Goal: Task Accomplishment & Management: Complete application form

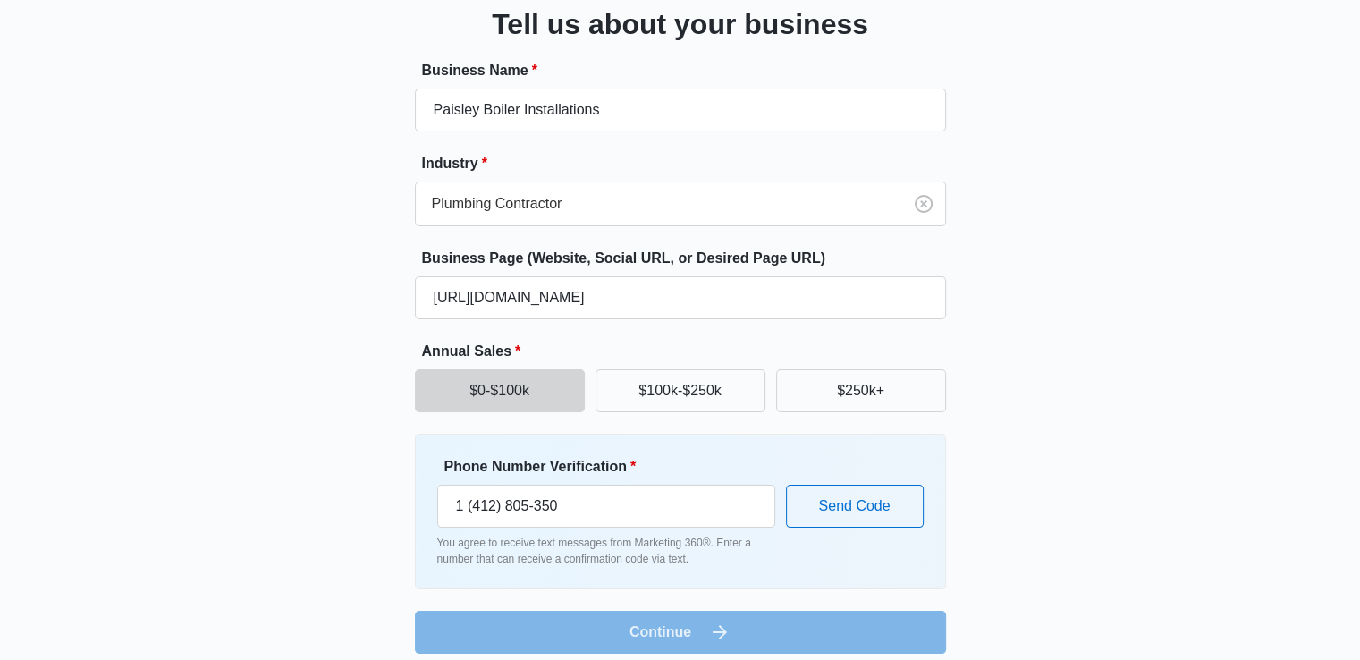
scroll to position [140, 0]
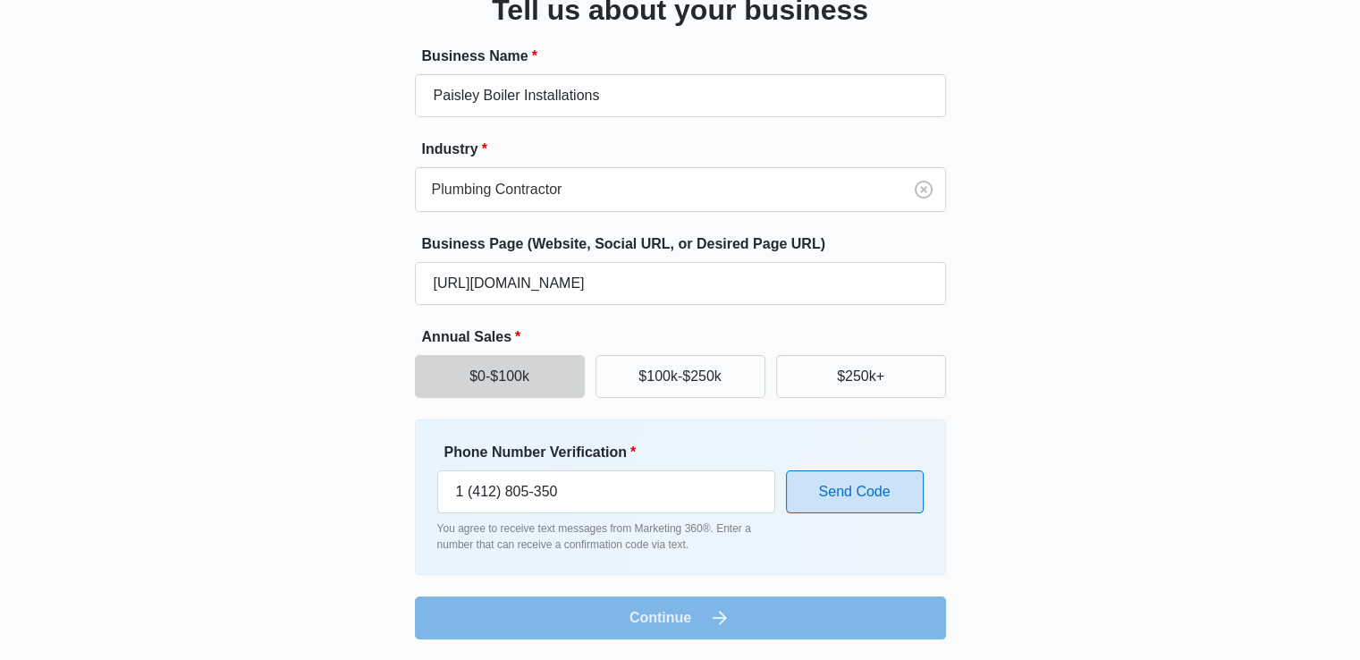
click at [822, 493] on button "Send Code" at bounding box center [855, 491] width 138 height 43
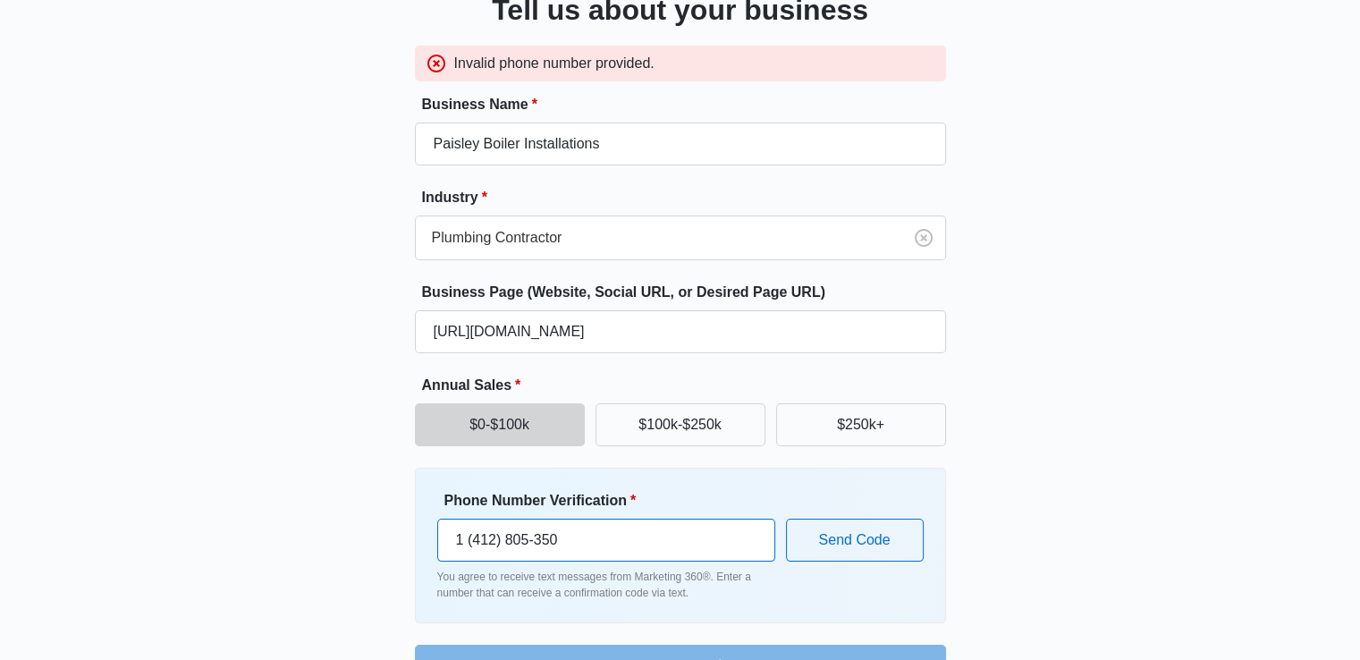
click at [651, 533] on input "1 (412) 805-350" at bounding box center [606, 539] width 338 height 43
click at [659, 239] on div at bounding box center [655, 237] width 447 height 25
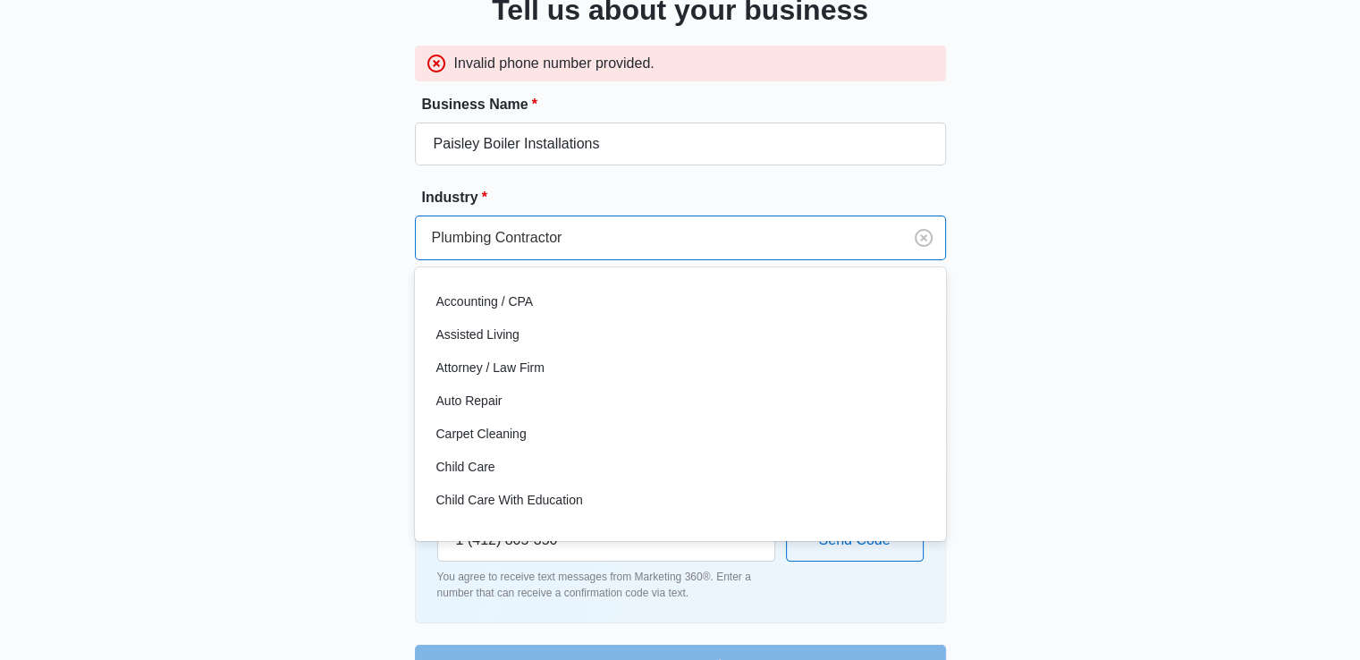
scroll to position [997, 0]
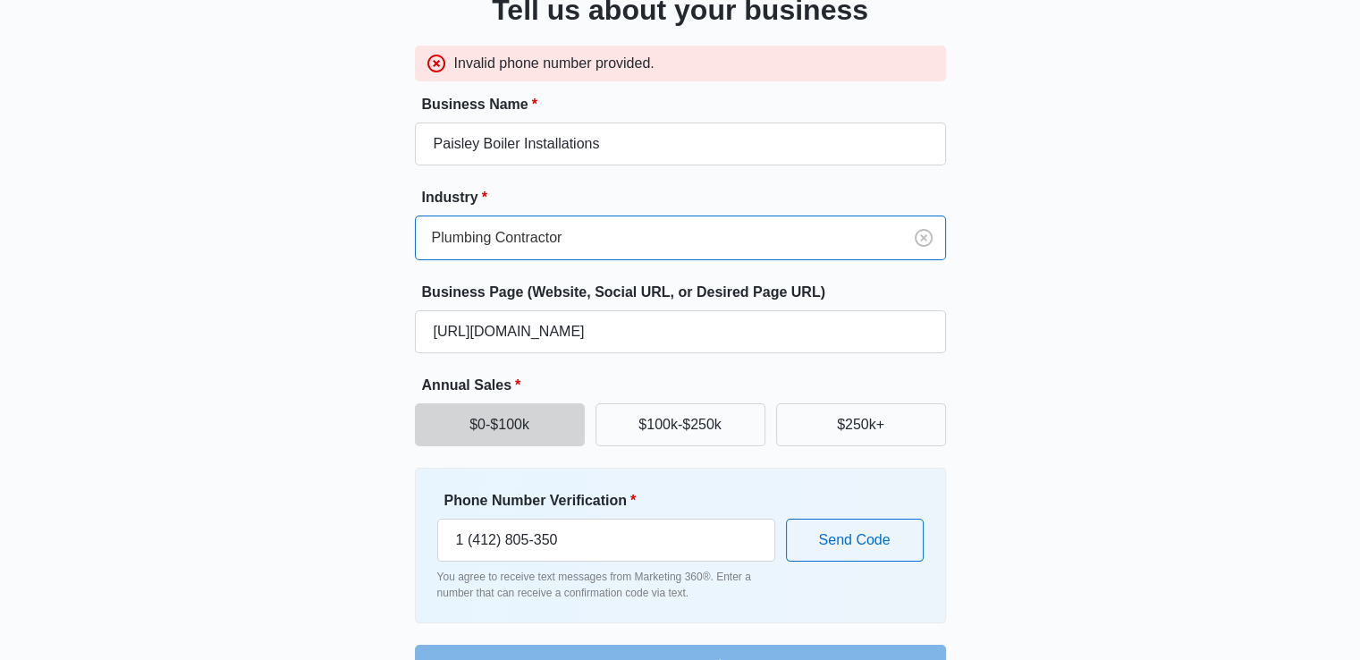
click at [659, 239] on div at bounding box center [655, 237] width 447 height 25
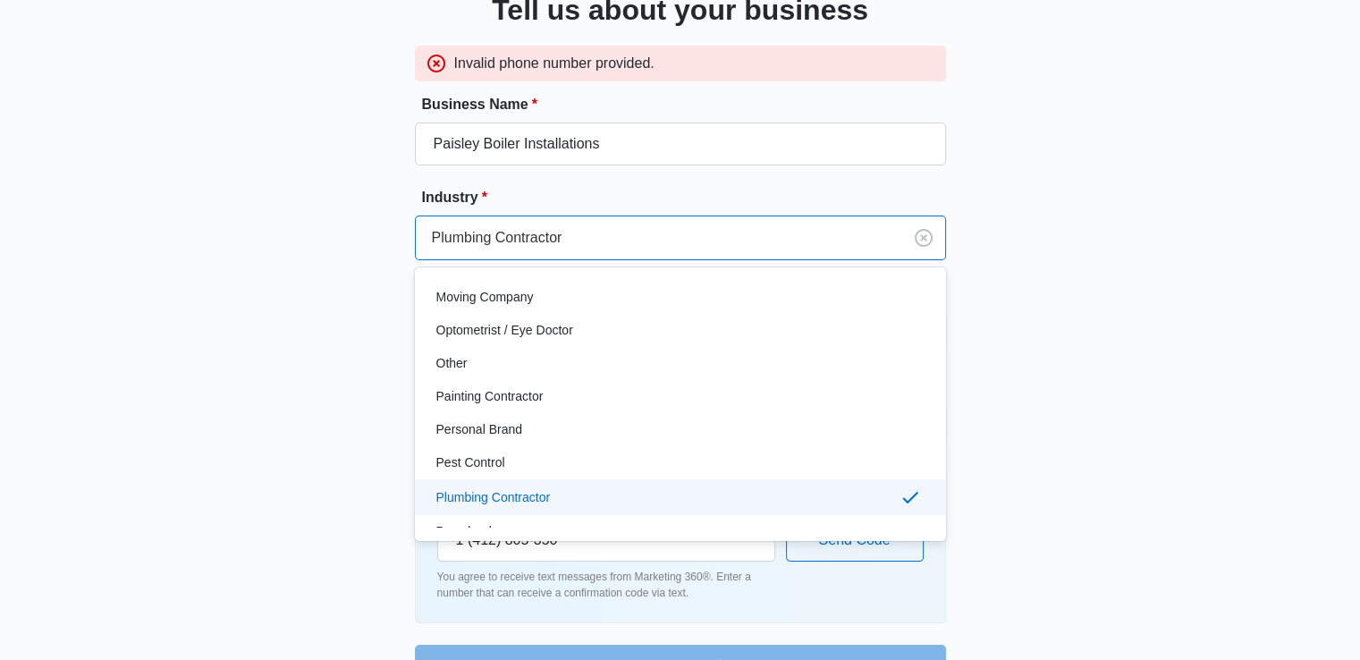
click at [302, 220] on div "Great to meet you, [PERSON_NAME] Tell us about your business Invalid phone numb…" at bounding box center [680, 300] width 1073 height 773
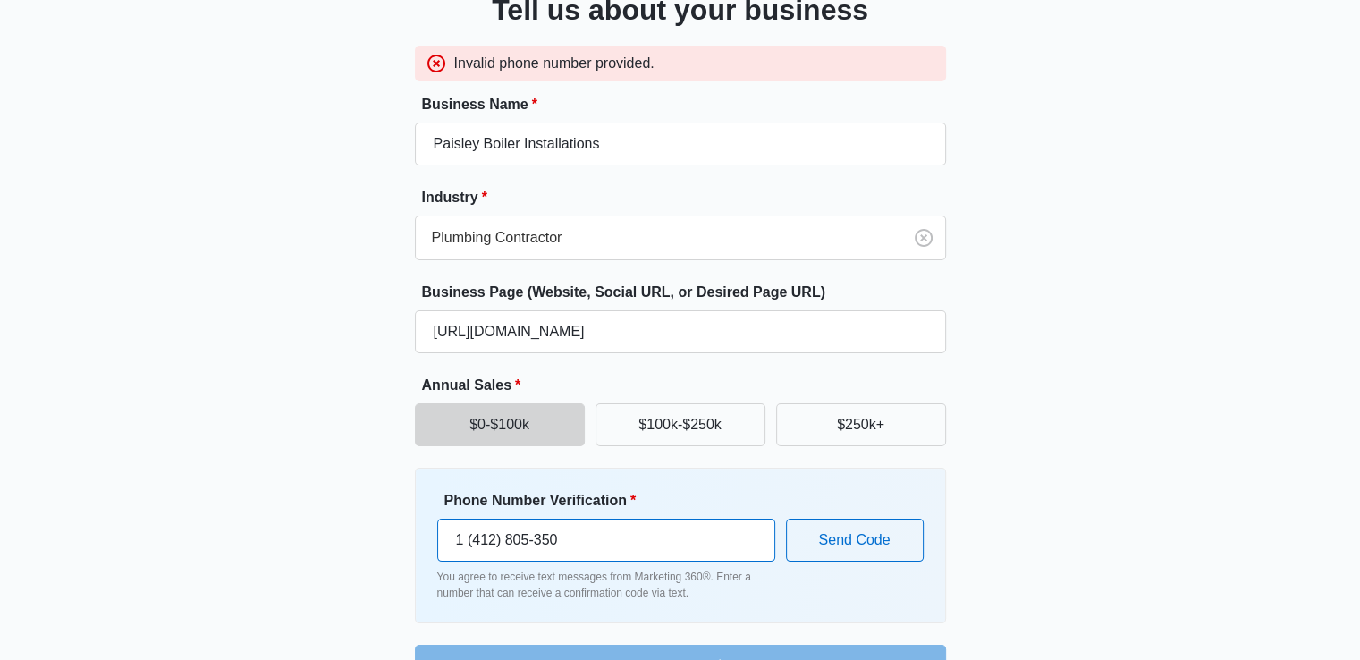
click at [472, 543] on input "1 (412) 805-350" at bounding box center [606, 539] width 338 height 43
type input "1 (412) 805-35"
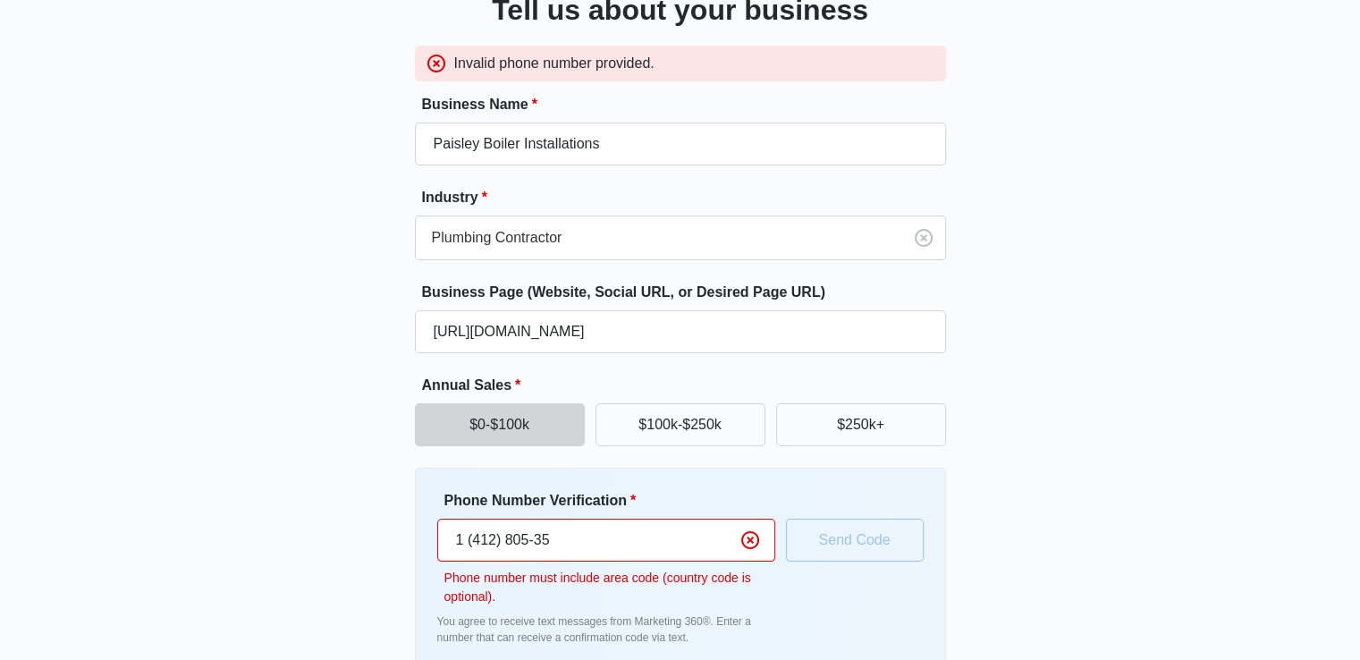
click at [560, 527] on input "1 (412) 805-35" at bounding box center [606, 539] width 338 height 43
click at [561, 527] on input "1 (412) 805-35" at bounding box center [606, 539] width 338 height 43
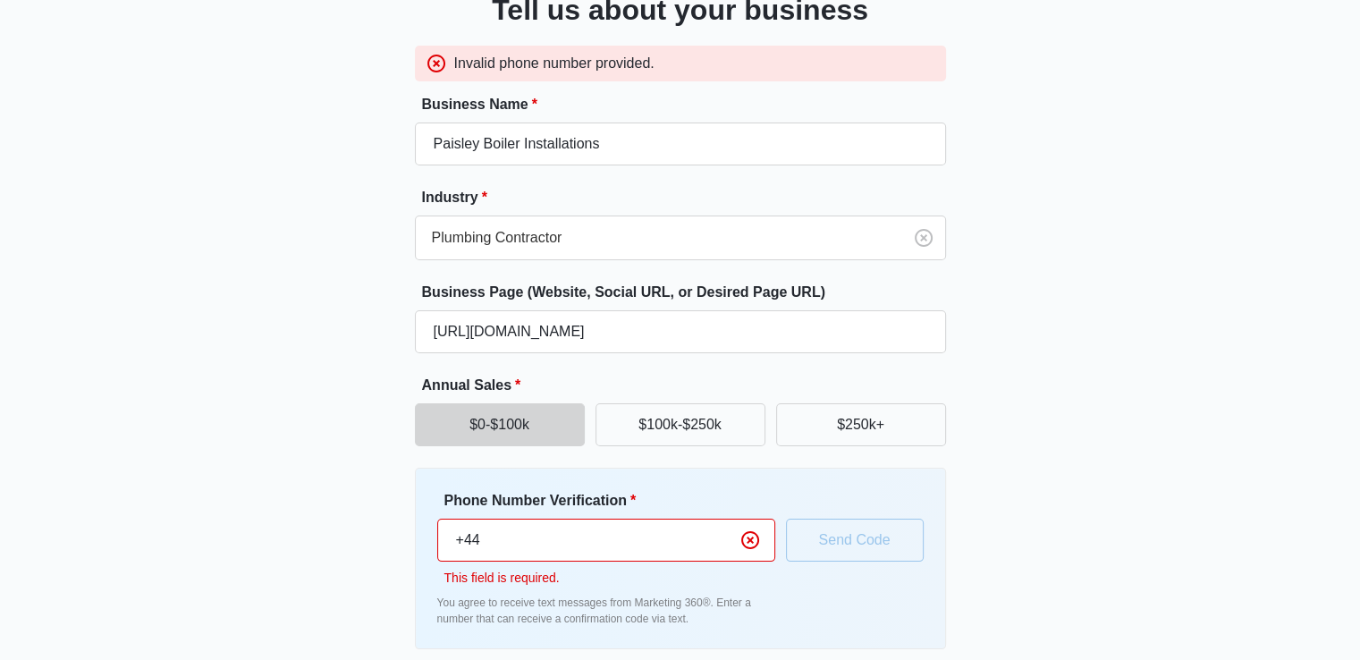
paste input "0141 280 5350"
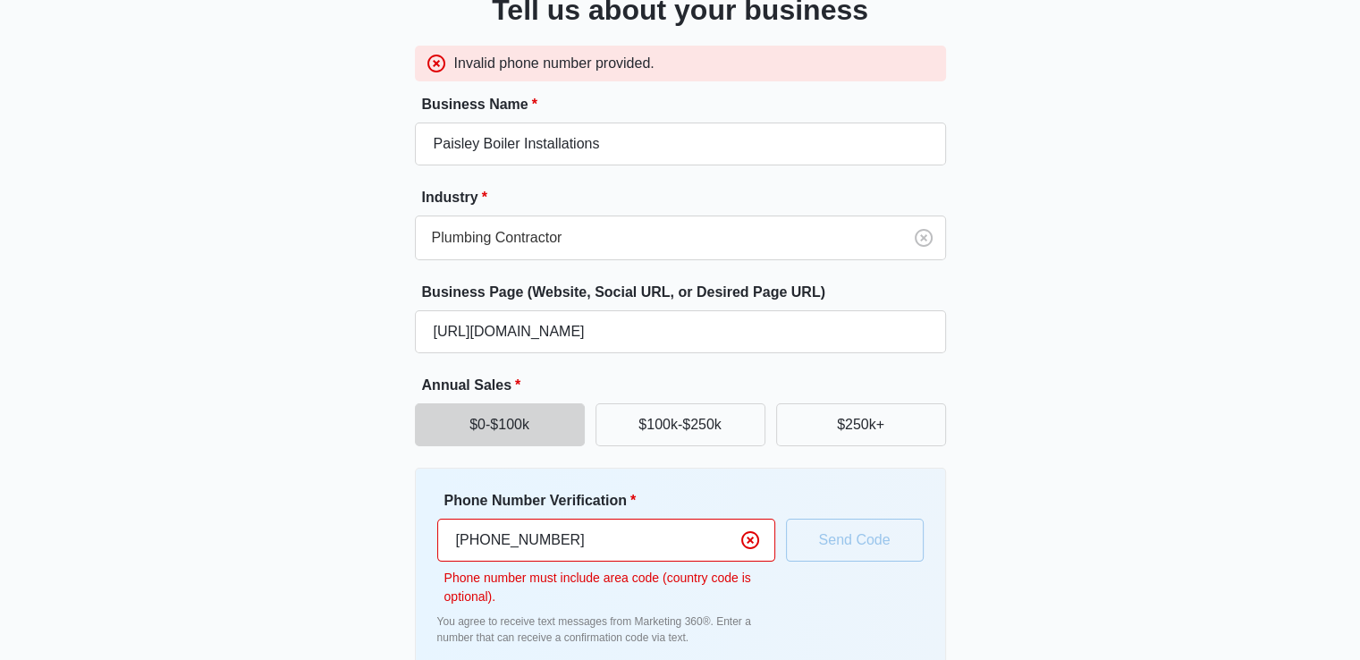
click at [491, 544] on input "[PHONE_NUMBER]" at bounding box center [606, 539] width 338 height 43
drag, startPoint x: 539, startPoint y: 538, endPoint x: 543, endPoint y: 555, distance: 17.4
click at [540, 537] on input "[PHONE_NUMBER]" at bounding box center [606, 539] width 338 height 43
click at [481, 537] on input "[PHONE_NUMBER]" at bounding box center [606, 539] width 338 height 43
type input "+"
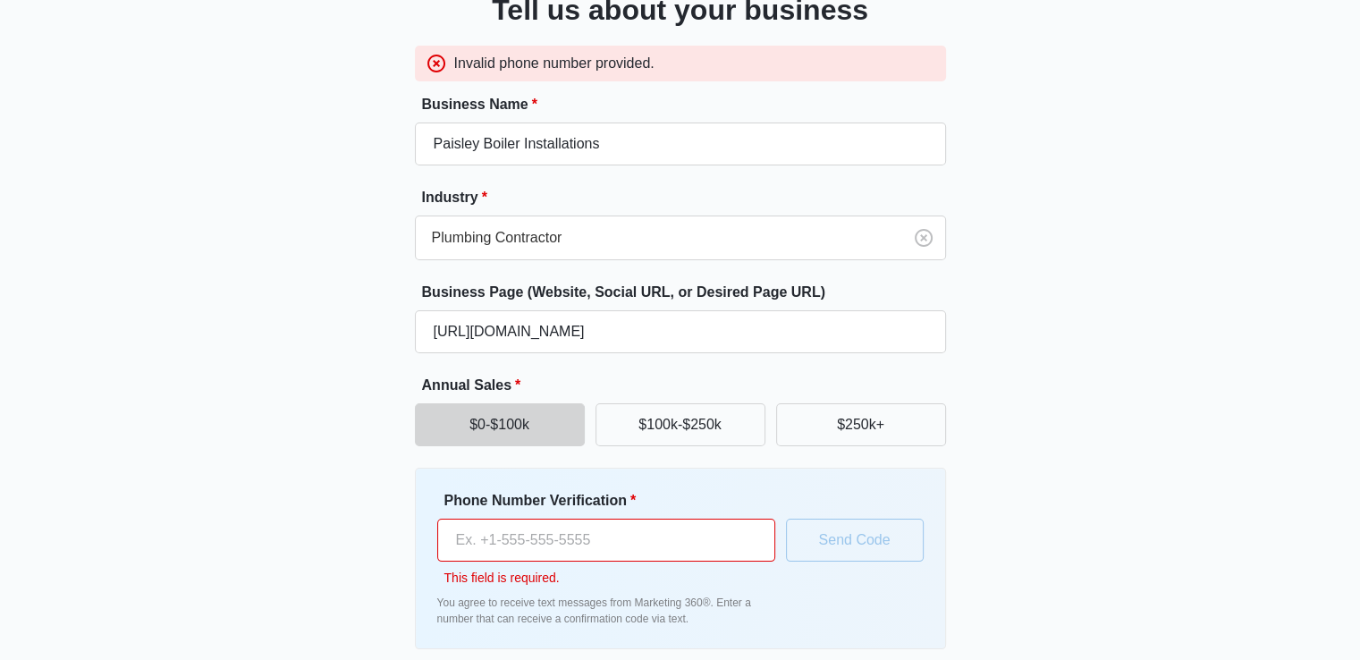
paste input "tel"
paste input "0141 280 5350"
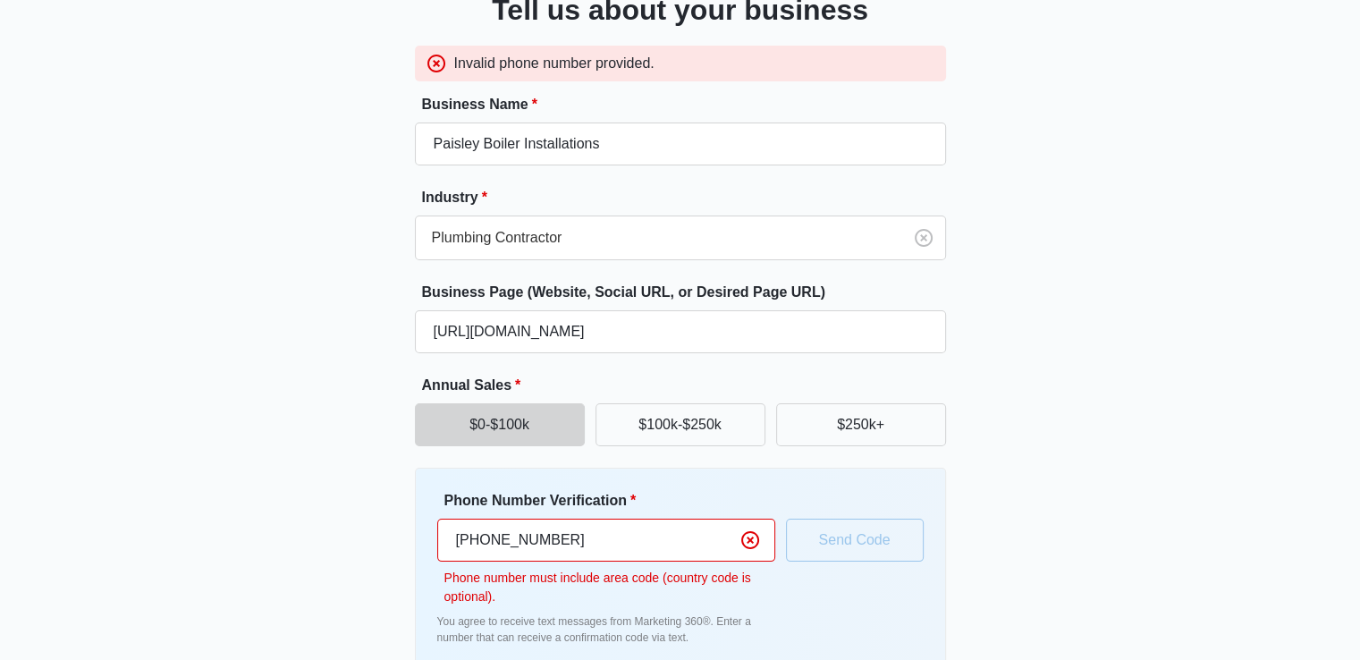
click at [492, 535] on input "[PHONE_NUMBER]" at bounding box center [606, 539] width 338 height 43
drag, startPoint x: 476, startPoint y: 540, endPoint x: 476, endPoint y: 559, distance: 18.8
click at [476, 543] on input "[PHONE_NUMBER]" at bounding box center [606, 539] width 338 height 43
paste input "01412805350"
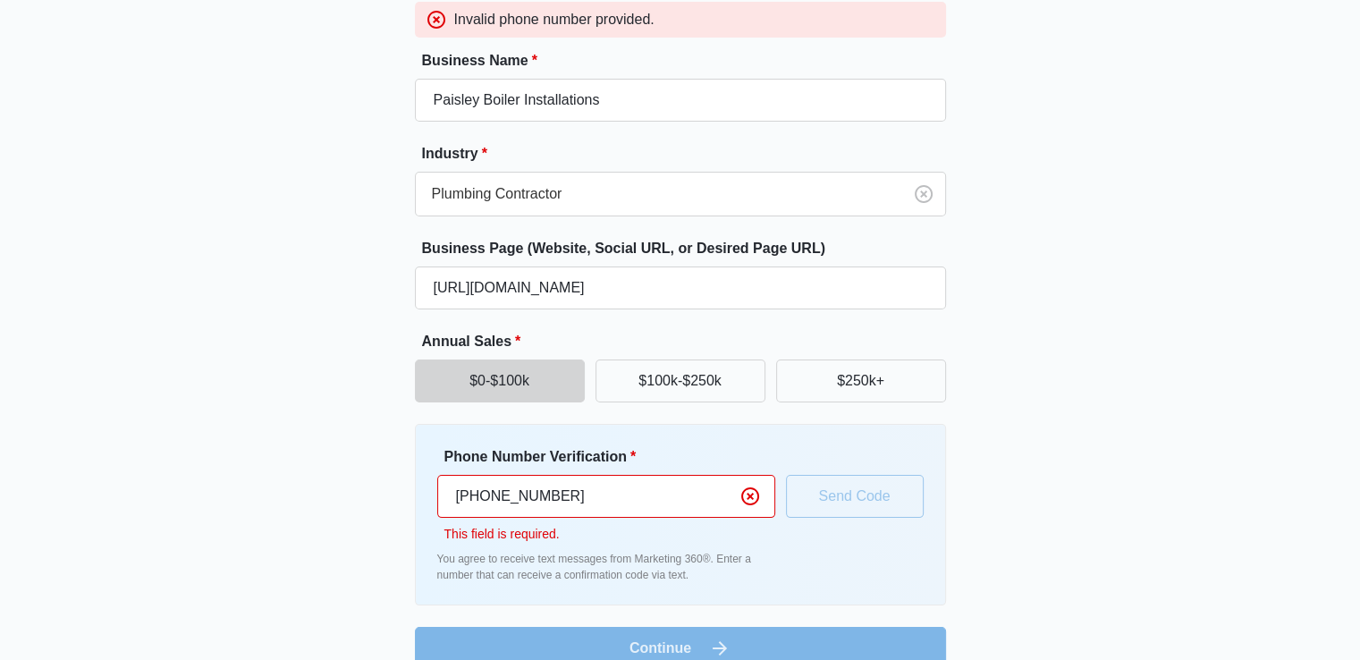
scroll to position [215, 0]
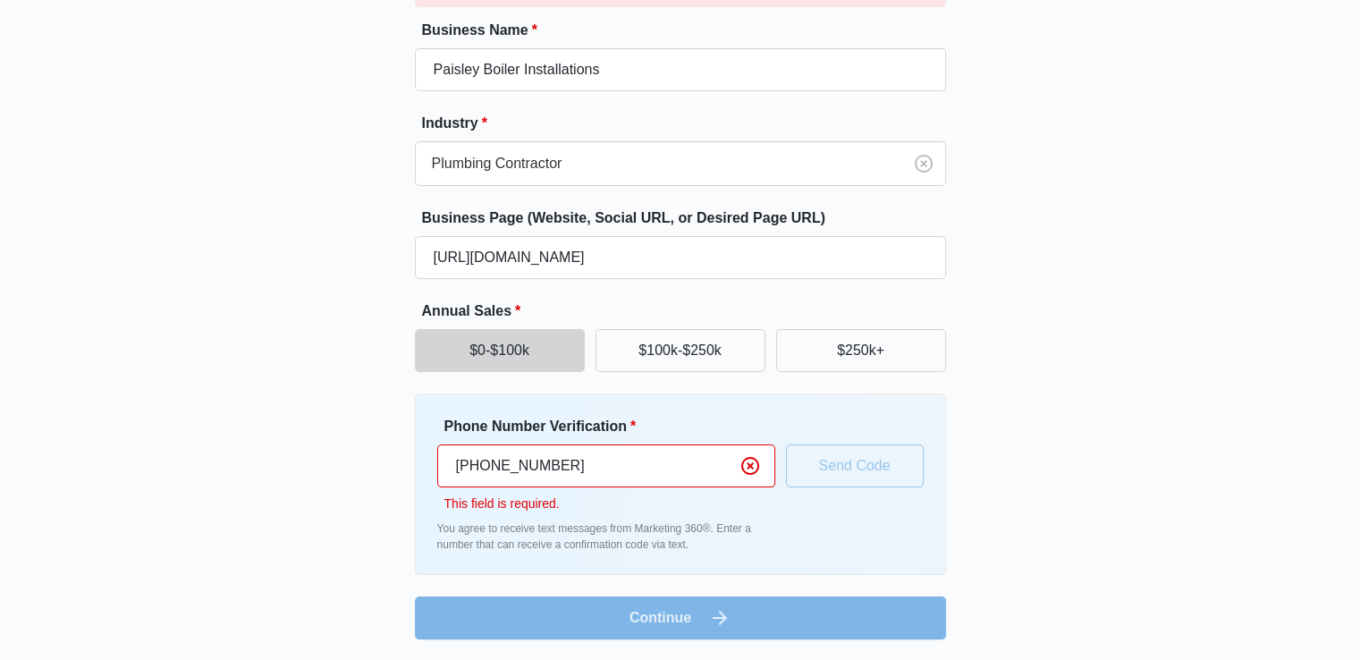
click at [851, 454] on div "Phone Number Verification * [PHONE_NUMBER] This field is required. You agree to…" at bounding box center [680, 484] width 486 height 137
click at [461, 460] on input "[PHONE_NUMBER]" at bounding box center [606, 465] width 338 height 43
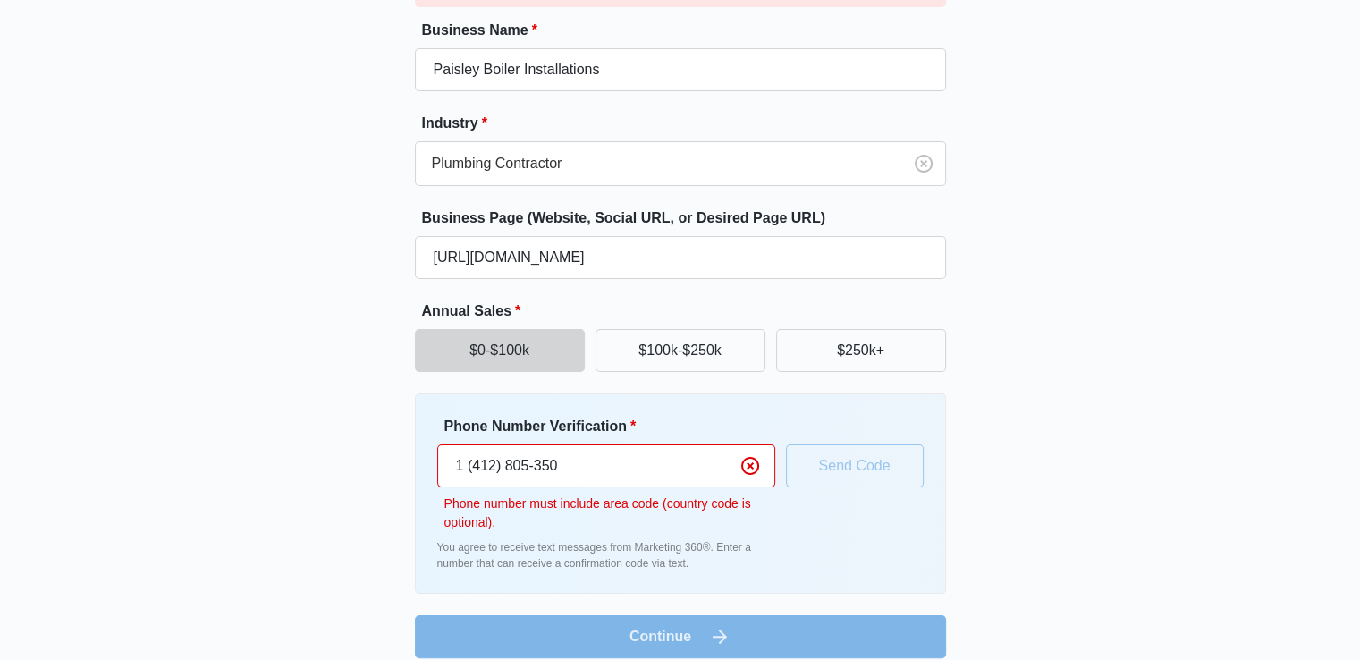
scroll to position [189, 0]
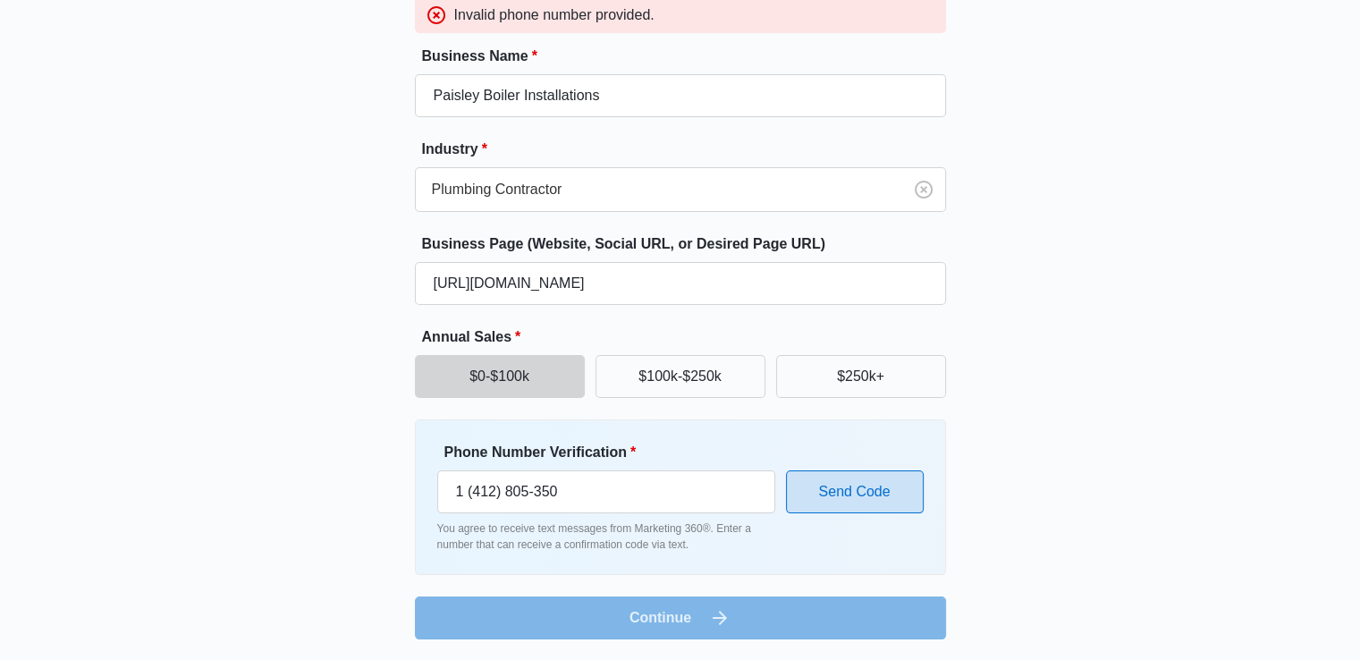
click at [819, 494] on button "Send Code" at bounding box center [855, 491] width 138 height 43
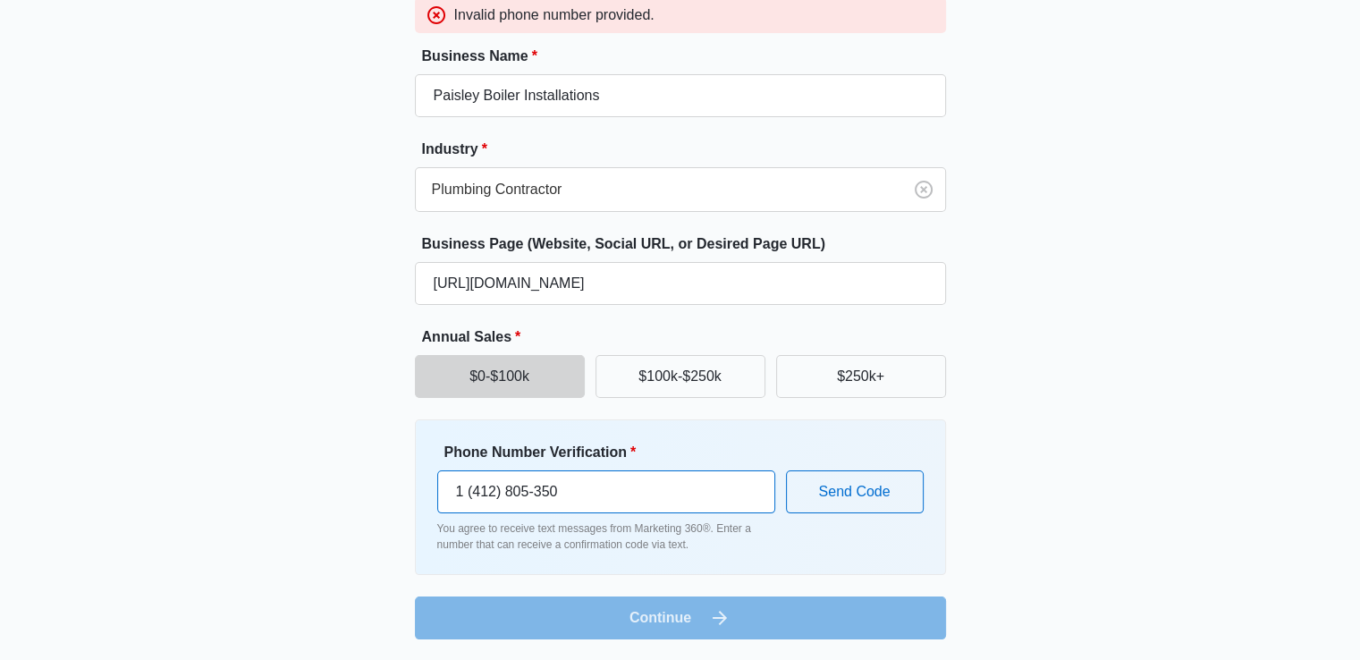
click at [459, 491] on input "1 (412) 805-350" at bounding box center [606, 491] width 338 height 43
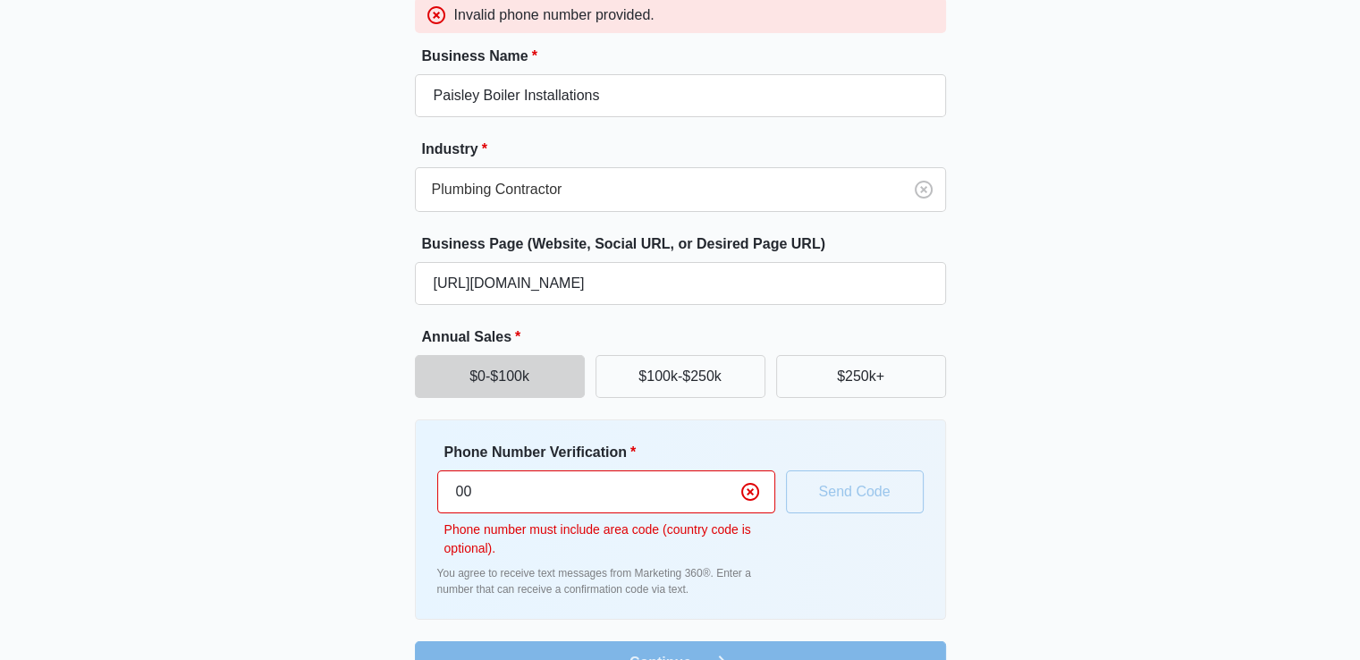
paste input "01412805350"
click at [472, 493] on input "0001412805350" at bounding box center [606, 491] width 338 height 43
type input "001412805350"
